Goal: Information Seeking & Learning: Learn about a topic

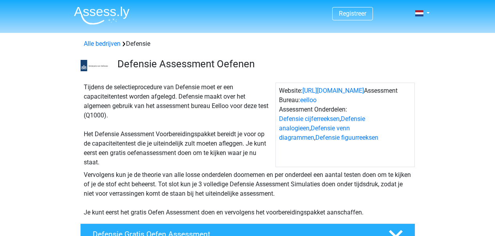
scroll to position [274, 0]
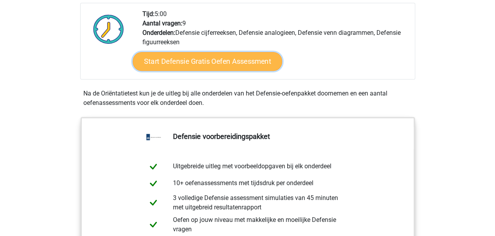
click at [199, 55] on link "Start Defensie Gratis Oefen Assessment" at bounding box center [207, 61] width 149 height 19
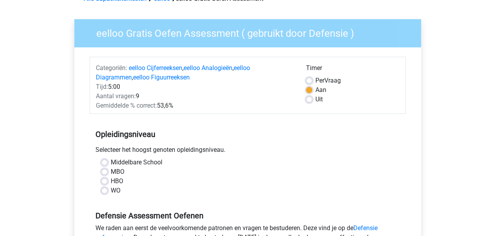
scroll to position [117, 0]
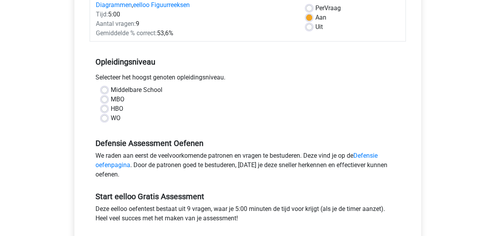
click at [111, 97] on label "MBO" at bounding box center [118, 99] width 14 height 9
click at [102, 97] on input "MBO" at bounding box center [104, 99] width 6 height 8
radio input "true"
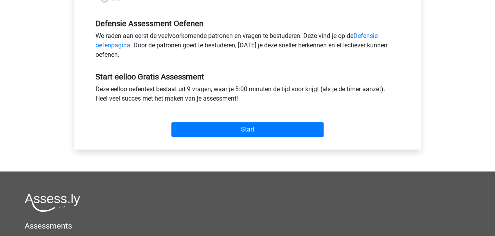
scroll to position [235, 0]
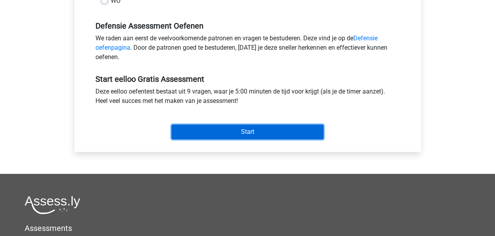
click at [248, 132] on input "Start" at bounding box center [247, 131] width 152 height 15
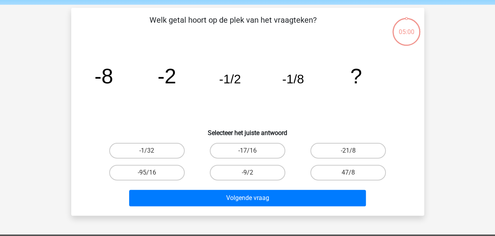
scroll to position [39, 0]
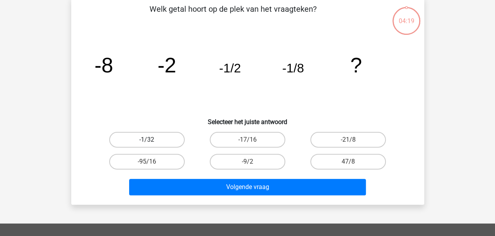
click at [148, 138] on label "-1/32" at bounding box center [146, 140] width 75 height 16
click at [148, 140] on input "-1/32" at bounding box center [149, 142] width 5 height 5
radio input "true"
click at [149, 137] on label "-1/32" at bounding box center [146, 140] width 75 height 16
click at [149, 140] on input "-1/32" at bounding box center [149, 142] width 5 height 5
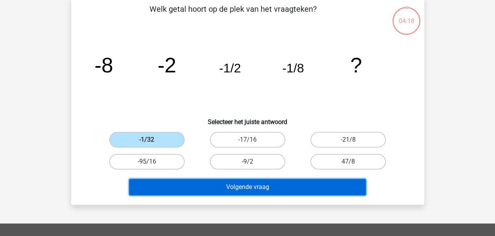
click at [235, 188] on button "Volgende vraag" at bounding box center [247, 187] width 237 height 16
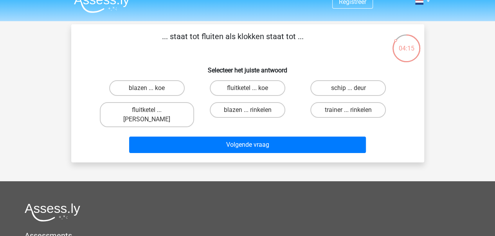
scroll to position [0, 0]
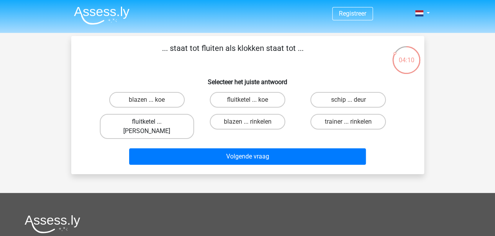
click at [164, 122] on label "fluitketel ... luiden" at bounding box center [147, 126] width 94 height 25
click at [152, 122] on input "fluitketel ... luiden" at bounding box center [149, 124] width 5 height 5
radio input "true"
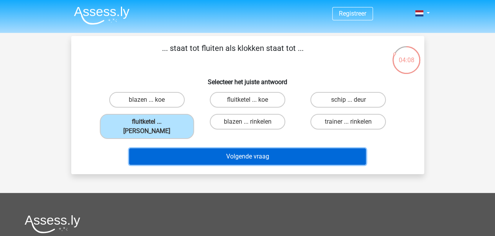
click at [210, 148] on button "Volgende vraag" at bounding box center [247, 156] width 237 height 16
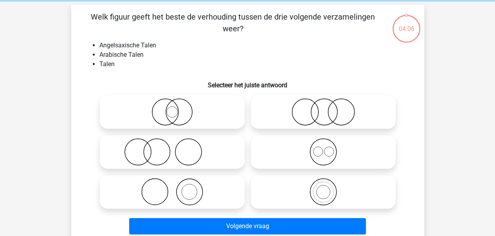
scroll to position [36, 0]
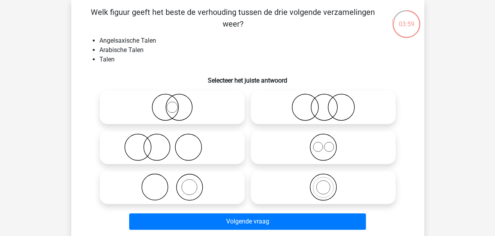
click at [337, 145] on icon at bounding box center [323, 146] width 138 height 27
click at [328, 143] on input "radio" at bounding box center [325, 140] width 5 height 5
radio input "true"
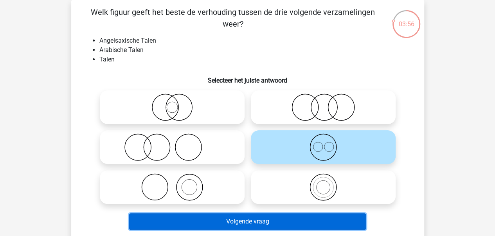
click at [255, 217] on button "Volgende vraag" at bounding box center [247, 221] width 237 height 16
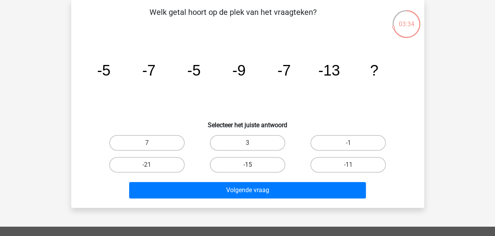
click at [257, 168] on label "-15" at bounding box center [247, 165] width 75 height 16
click at [252, 168] on input "-15" at bounding box center [249, 167] width 5 height 5
radio input "true"
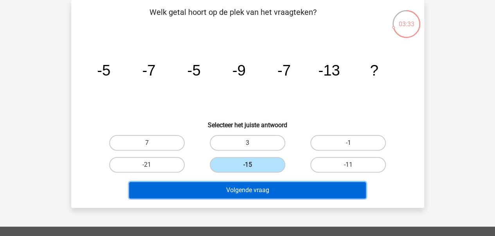
click at [259, 186] on button "Volgende vraag" at bounding box center [247, 190] width 237 height 16
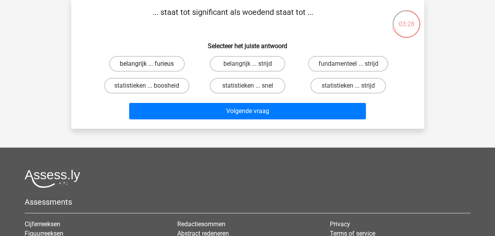
click at [170, 63] on label "belangrijk ... furieus" at bounding box center [146, 64] width 75 height 16
click at [152, 64] on input "belangrijk ... furieus" at bounding box center [149, 66] width 5 height 5
radio input "true"
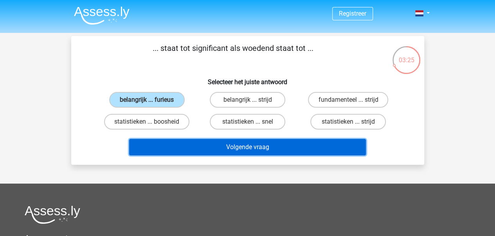
click at [254, 147] on button "Volgende vraag" at bounding box center [247, 147] width 237 height 16
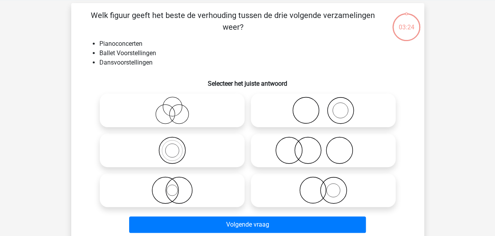
scroll to position [36, 0]
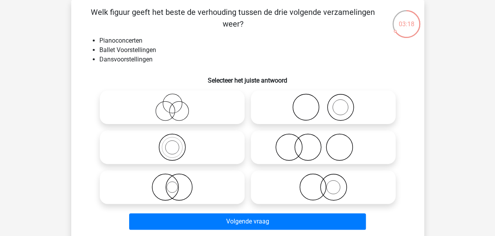
click at [319, 105] on icon at bounding box center [323, 106] width 138 height 27
click at [323, 103] on input "radio" at bounding box center [325, 100] width 5 height 5
radio input "true"
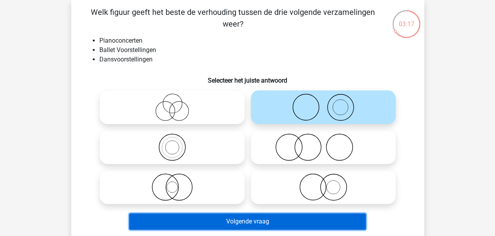
click at [249, 219] on button "Volgende vraag" at bounding box center [247, 221] width 237 height 16
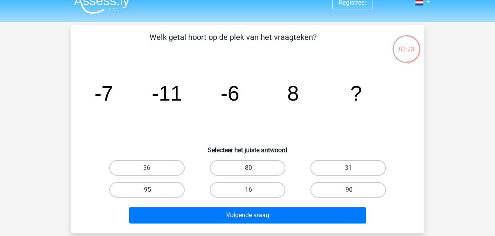
scroll to position [39, 0]
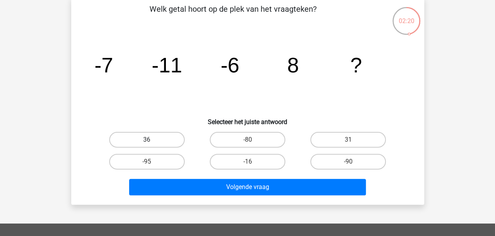
click at [147, 136] on label "36" at bounding box center [146, 140] width 75 height 16
click at [147, 140] on input "36" at bounding box center [149, 142] width 5 height 5
radio input "true"
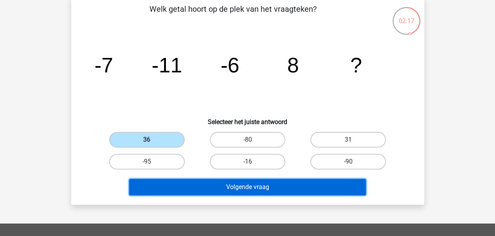
click at [256, 188] on button "Volgende vraag" at bounding box center [247, 187] width 237 height 16
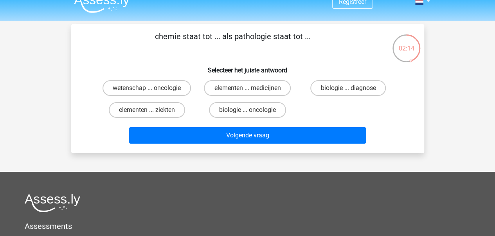
scroll to position [0, 0]
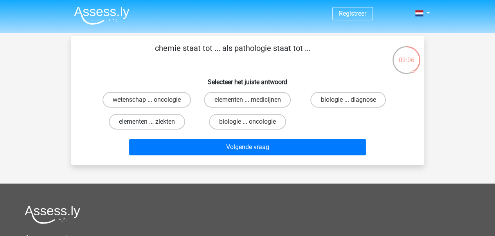
click at [160, 120] on label "elementen ... ziekten" at bounding box center [147, 122] width 76 height 16
click at [152, 122] on input "elementen ... ziekten" at bounding box center [149, 124] width 5 height 5
radio input "true"
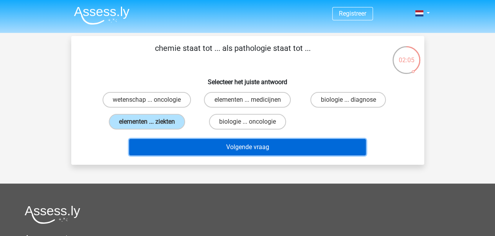
click at [199, 144] on button "Volgende vraag" at bounding box center [247, 147] width 237 height 16
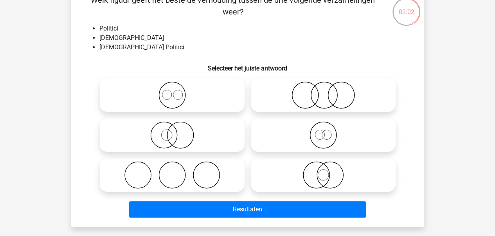
scroll to position [36, 0]
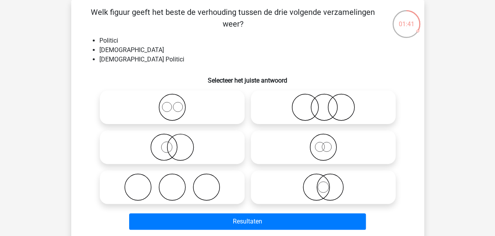
click at [181, 146] on icon at bounding box center [172, 146] width 138 height 27
click at [177, 143] on input "radio" at bounding box center [174, 140] width 5 height 5
radio input "true"
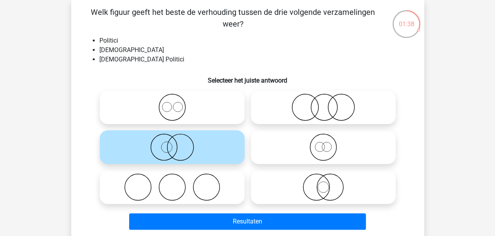
scroll to position [75, 0]
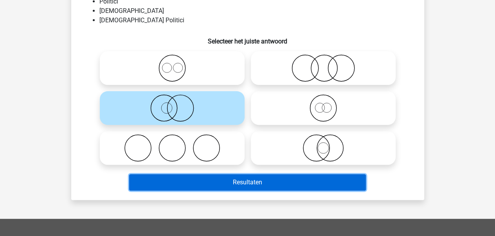
click at [253, 184] on button "Resultaten" at bounding box center [247, 182] width 237 height 16
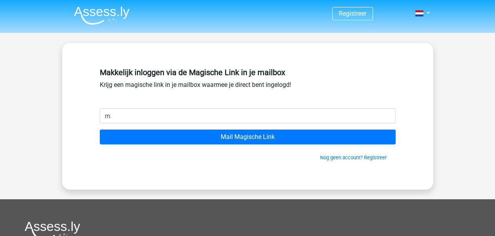
type input "[EMAIL_ADDRESS][DOMAIN_NAME]"
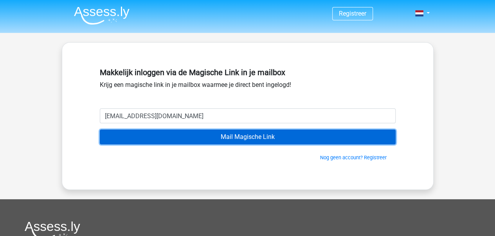
click at [167, 135] on input "Mail Magische Link" at bounding box center [248, 136] width 296 height 15
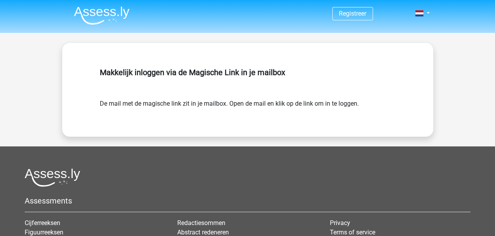
click at [114, 14] on img at bounding box center [102, 15] width 56 height 18
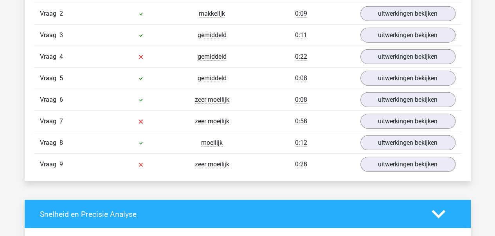
scroll to position [938, 0]
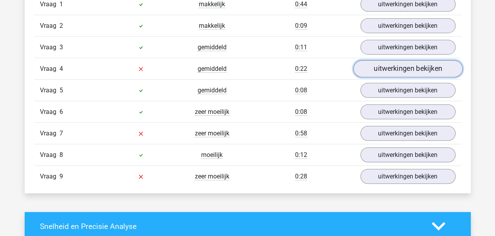
click at [371, 70] on link "uitwerkingen bekijken" at bounding box center [407, 68] width 109 height 17
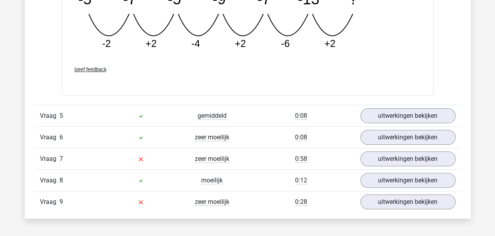
scroll to position [1290, 0]
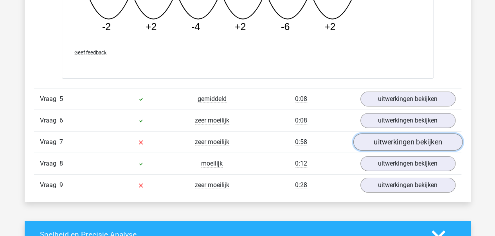
click at [377, 138] on link "uitwerkingen bekijken" at bounding box center [407, 141] width 109 height 17
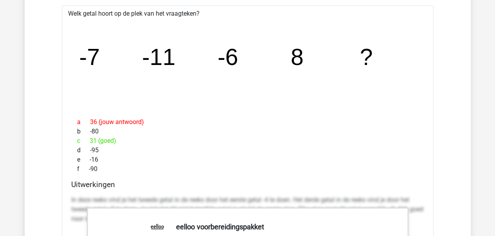
scroll to position [1407, 0]
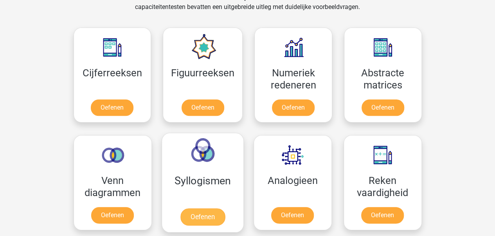
scroll to position [352, 0]
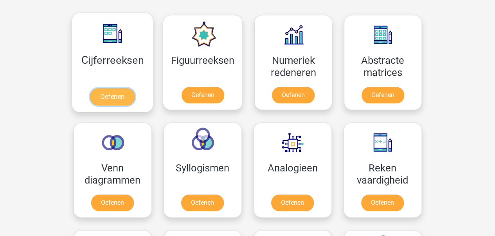
click at [127, 98] on link "Oefenen" at bounding box center [112, 96] width 45 height 17
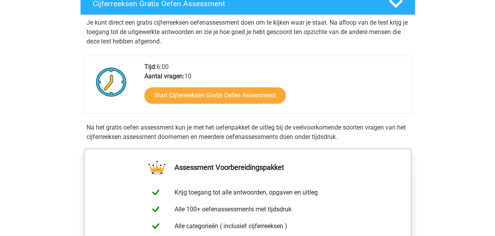
scroll to position [156, 0]
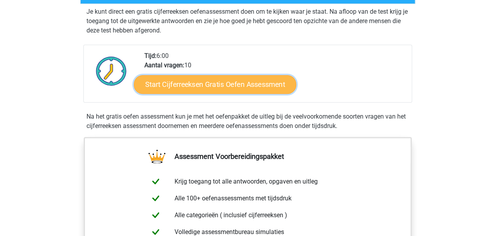
click at [224, 93] on link "Start Cijferreeksen Gratis Oefen Assessment" at bounding box center [215, 84] width 162 height 19
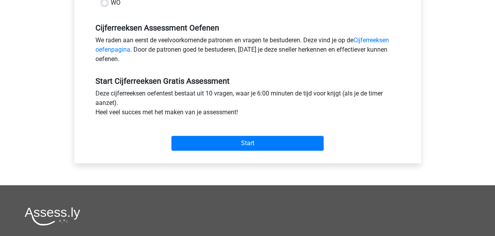
scroll to position [235, 0]
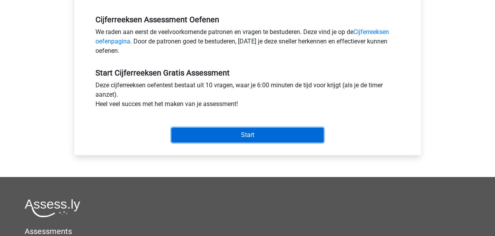
click at [248, 131] on input "Start" at bounding box center [247, 134] width 152 height 15
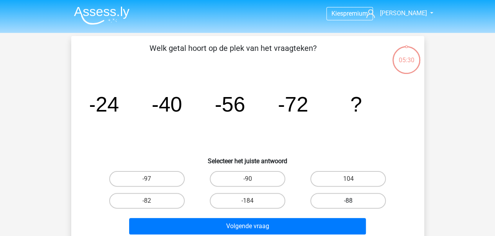
click at [332, 197] on label "-88" at bounding box center [347, 201] width 75 height 16
click at [348, 201] on input "-88" at bounding box center [350, 203] width 5 height 5
radio input "true"
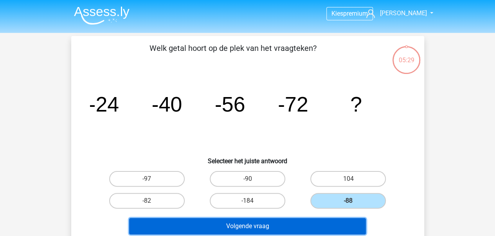
click at [289, 225] on button "Volgende vraag" at bounding box center [247, 226] width 237 height 16
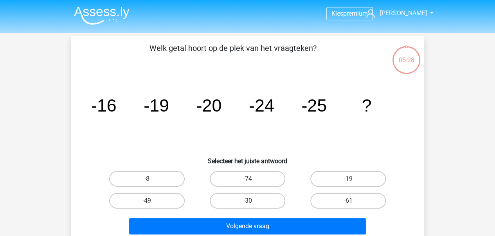
scroll to position [36, 0]
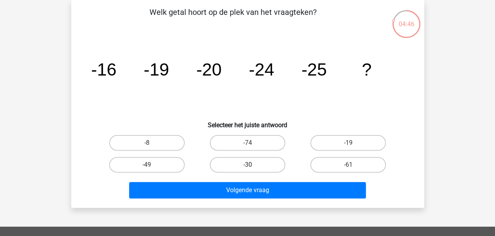
click at [251, 164] on label "-30" at bounding box center [247, 165] width 75 height 16
click at [251, 165] on input "-30" at bounding box center [249, 167] width 5 height 5
radio input "true"
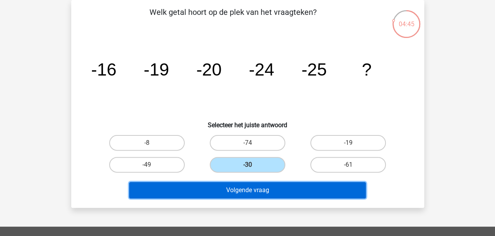
click at [256, 186] on button "Volgende vraag" at bounding box center [247, 190] width 237 height 16
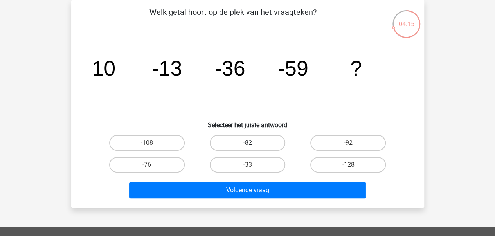
click at [260, 145] on label "-82" at bounding box center [247, 143] width 75 height 16
click at [252, 145] on input "-82" at bounding box center [249, 145] width 5 height 5
radio input "true"
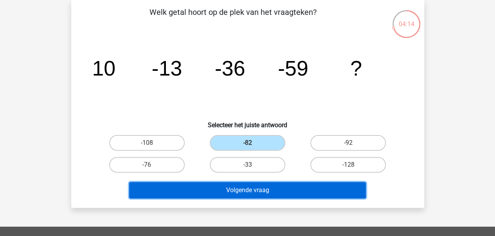
click at [263, 188] on button "Volgende vraag" at bounding box center [247, 190] width 237 height 16
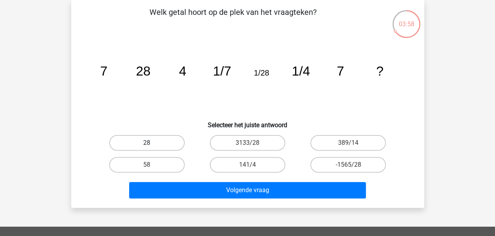
click at [165, 138] on label "28" at bounding box center [146, 143] width 75 height 16
click at [152, 143] on input "28" at bounding box center [149, 145] width 5 height 5
radio input "true"
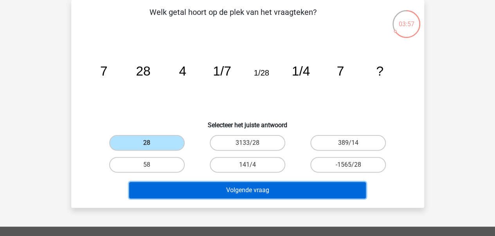
click at [246, 191] on button "Volgende vraag" at bounding box center [247, 190] width 237 height 16
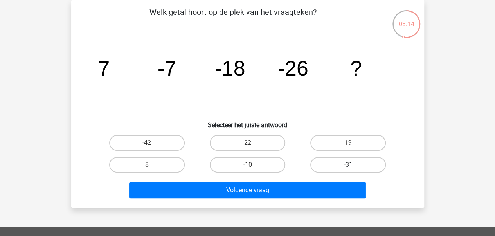
click at [323, 166] on label "-31" at bounding box center [347, 165] width 75 height 16
click at [348, 166] on input "-31" at bounding box center [350, 167] width 5 height 5
radio input "true"
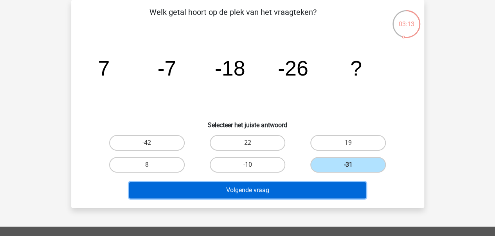
click at [292, 190] on button "Volgende vraag" at bounding box center [247, 190] width 237 height 16
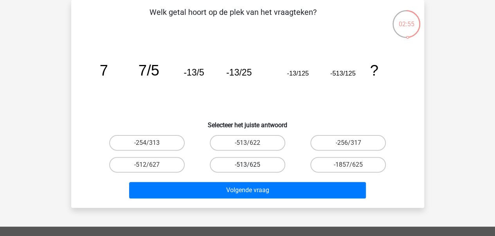
click at [266, 159] on label "-513/625" at bounding box center [247, 165] width 75 height 16
click at [252, 165] on input "-513/625" at bounding box center [249, 167] width 5 height 5
radio input "true"
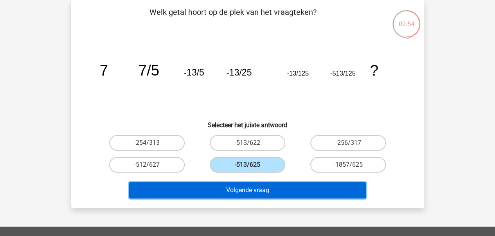
click at [279, 186] on button "Volgende vraag" at bounding box center [247, 190] width 237 height 16
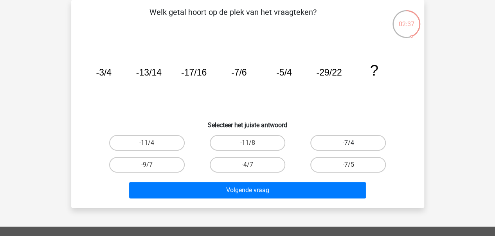
click at [367, 142] on label "-7/4" at bounding box center [347, 143] width 75 height 16
click at [353, 143] on input "-7/4" at bounding box center [350, 145] width 5 height 5
radio input "true"
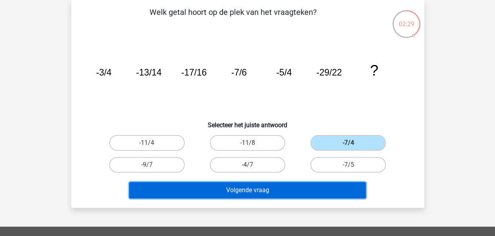
click at [251, 189] on button "Volgende vraag" at bounding box center [247, 190] width 237 height 16
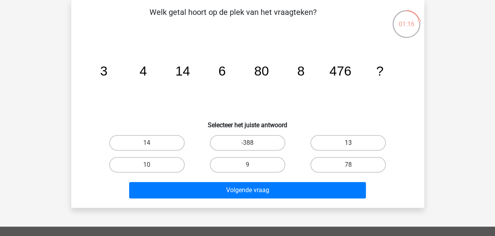
click at [324, 142] on label "13" at bounding box center [347, 143] width 75 height 16
click at [348, 143] on input "13" at bounding box center [350, 145] width 5 height 5
radio input "true"
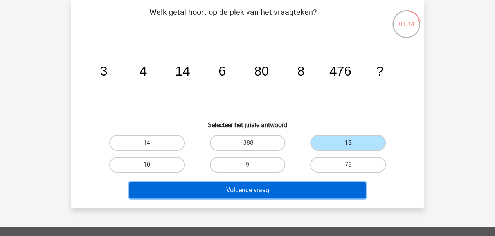
click at [263, 188] on button "Volgende vraag" at bounding box center [247, 190] width 237 height 16
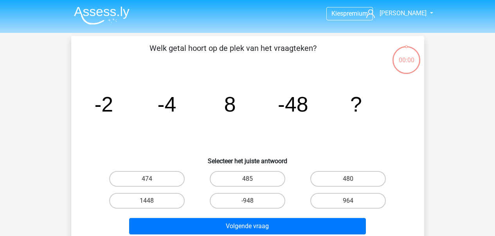
scroll to position [36, 0]
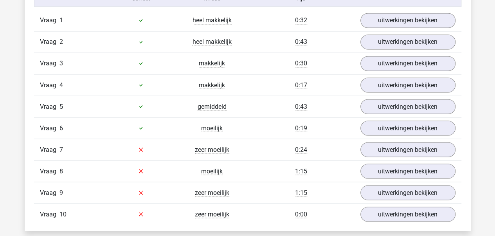
scroll to position [704, 0]
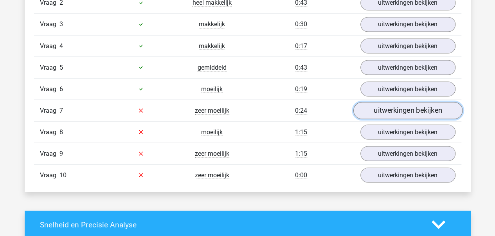
click at [378, 108] on link "uitwerkingen bekijken" at bounding box center [407, 110] width 109 height 17
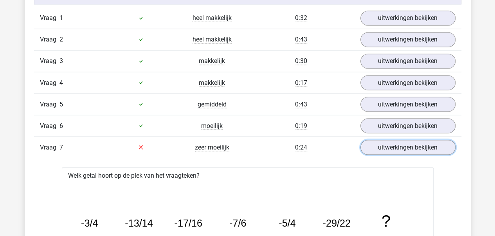
scroll to position [665, 0]
